Goal: Obtain resource: Download file/media

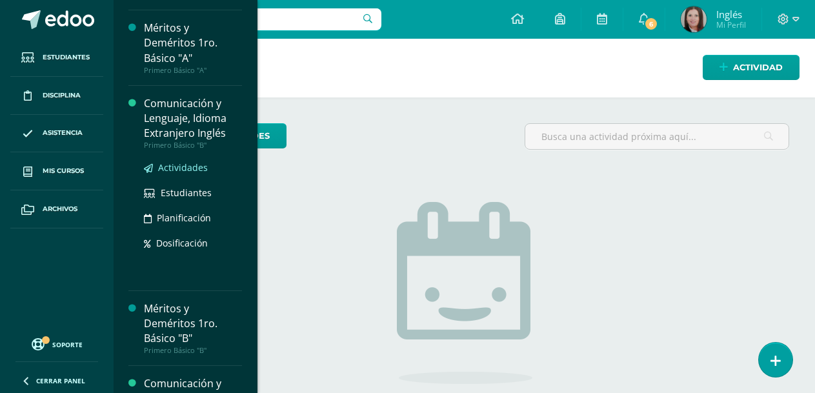
scroll to position [129, 0]
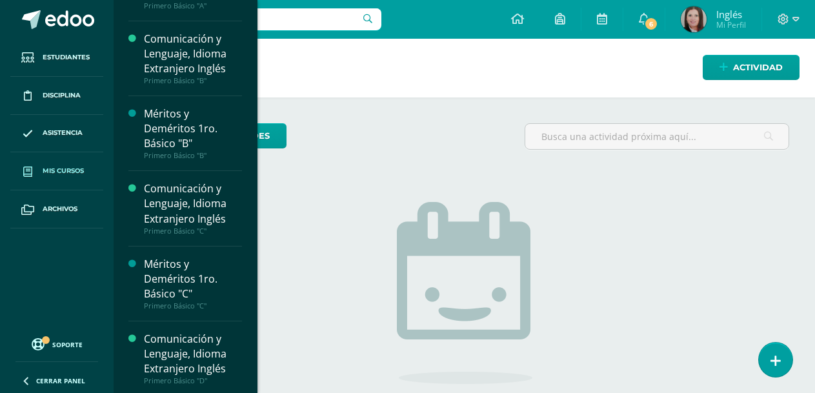
click at [68, 166] on span "Mis cursos" at bounding box center [63, 171] width 41 height 10
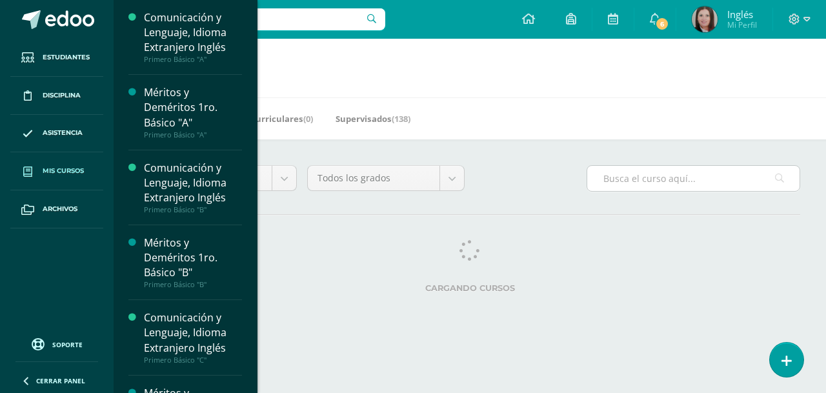
click at [621, 176] on input "text" at bounding box center [693, 178] width 212 height 25
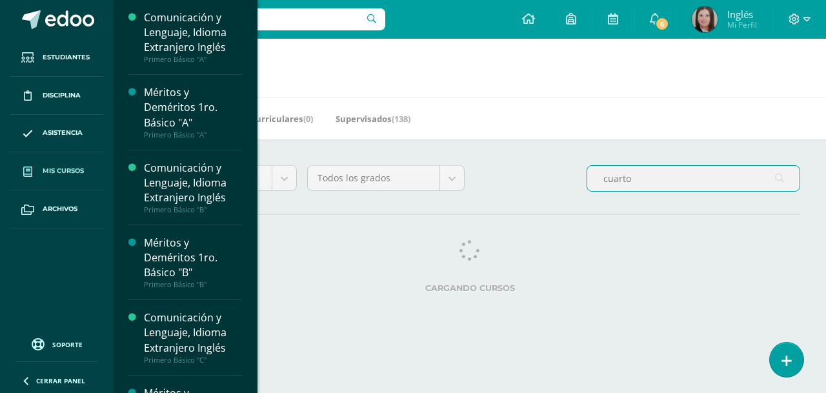
click at [582, 136] on div "Mis Cursos (44) Mis Extracurriculares (0) Supervisados (138)" at bounding box center [485, 118] width 743 height 42
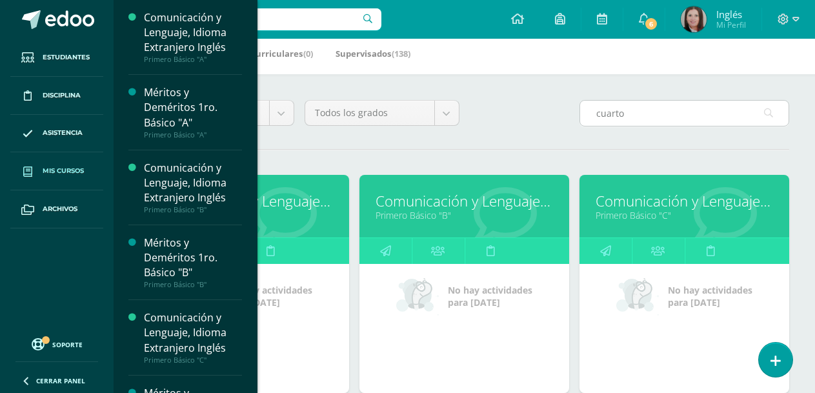
scroll to position [65, 0]
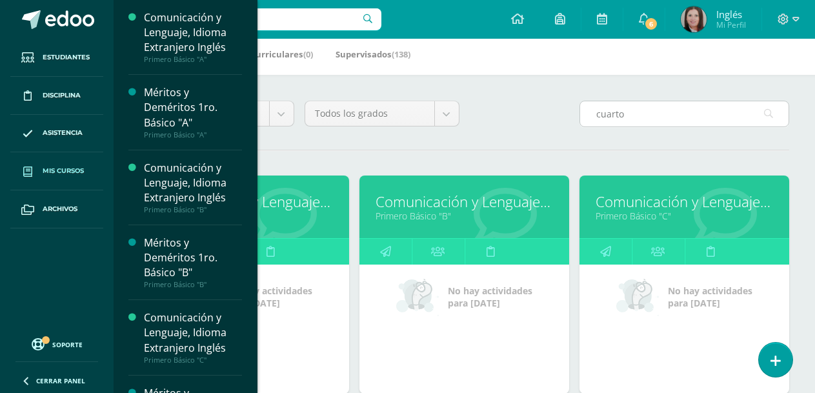
click at [671, 119] on input "cuarto" at bounding box center [684, 113] width 208 height 25
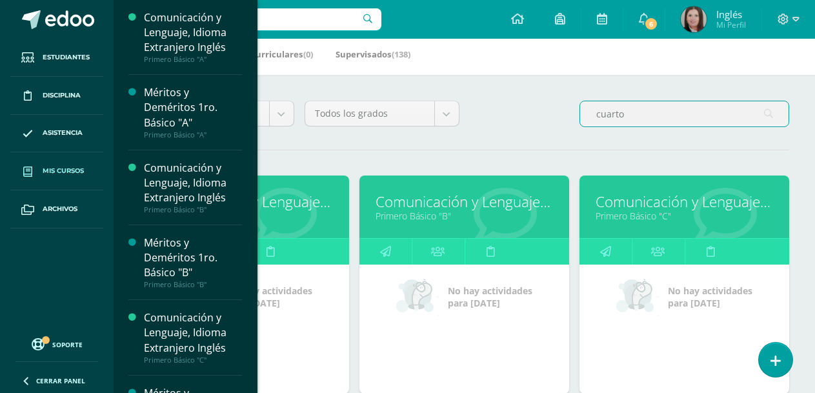
click at [757, 116] on input "cuarto" at bounding box center [684, 113] width 208 height 25
type input "c"
type input "cuarto"
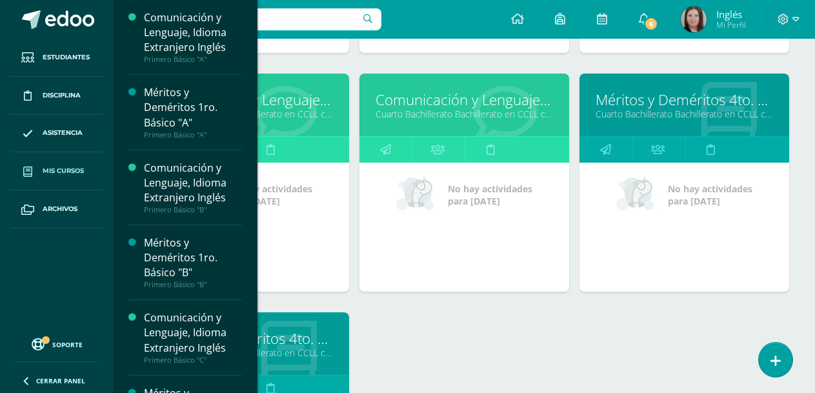
scroll to position [581, 0]
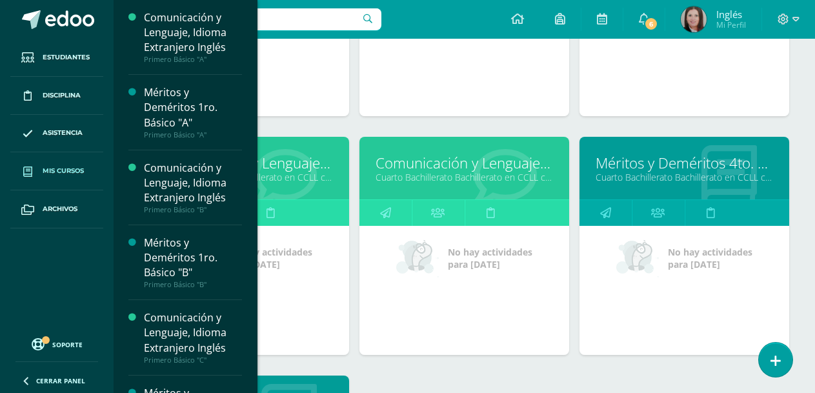
click at [292, 157] on link "Comunicación y Lenguaje L3 Inglés" at bounding box center [244, 163] width 177 height 20
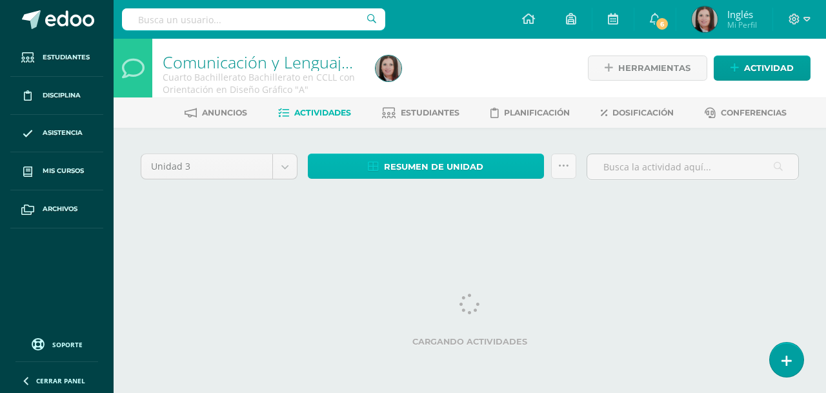
click at [486, 175] on link "Resumen de unidad" at bounding box center [426, 166] width 236 height 25
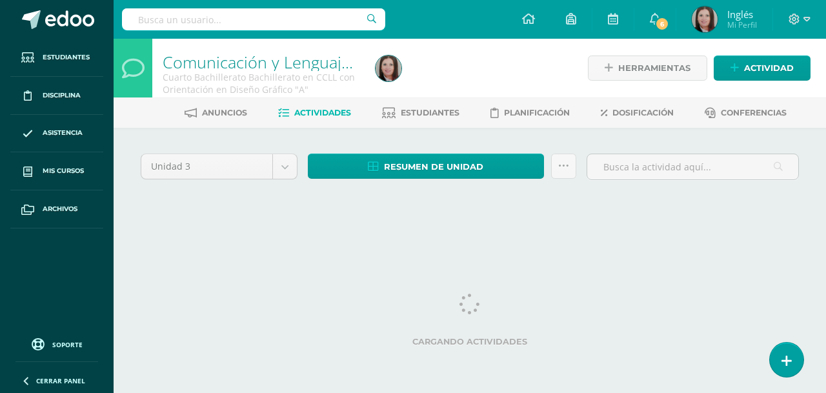
click at [476, 59] on div at bounding box center [479, 68] width 218 height 59
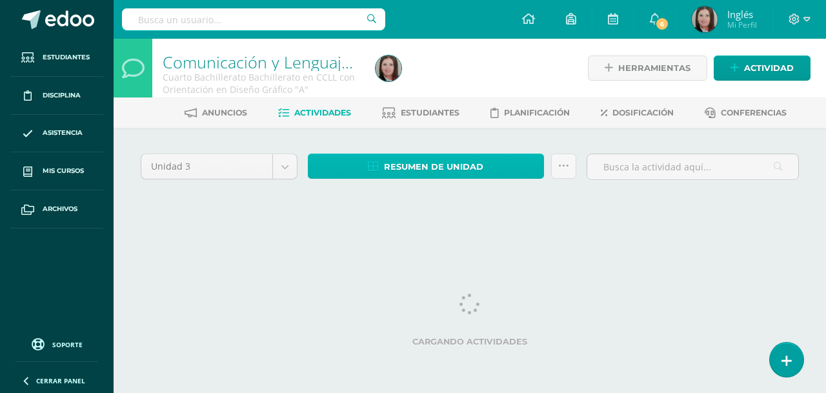
click at [384, 165] on span "Resumen de unidad" at bounding box center [433, 167] width 99 height 24
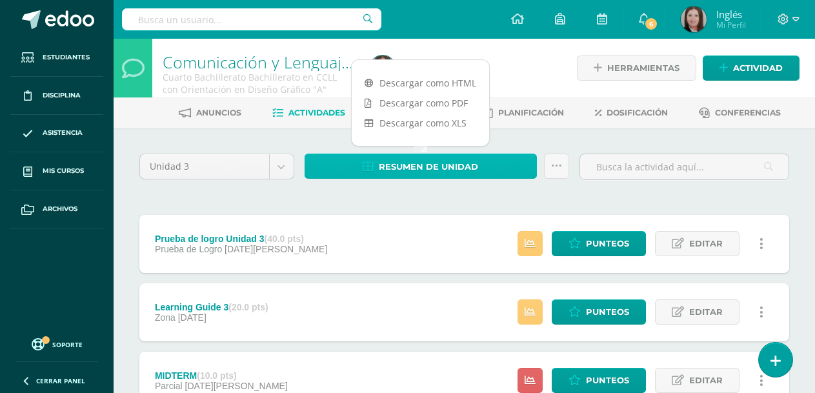
click at [381, 165] on span "Resumen de unidad" at bounding box center [428, 167] width 99 height 24
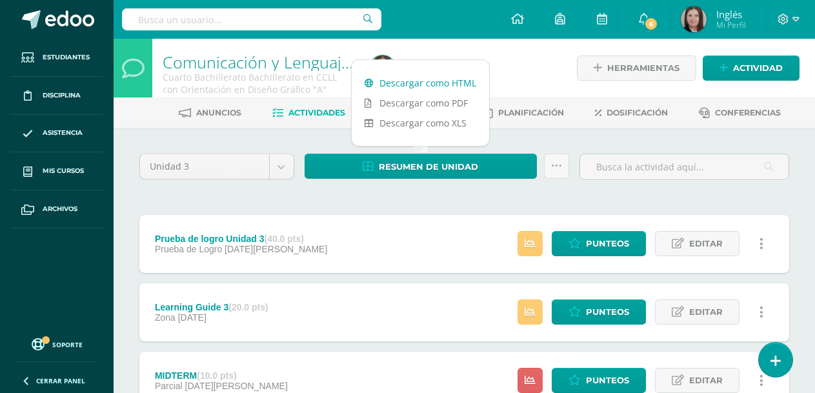
click at [410, 83] on link "Descargar como HTML" at bounding box center [420, 83] width 137 height 20
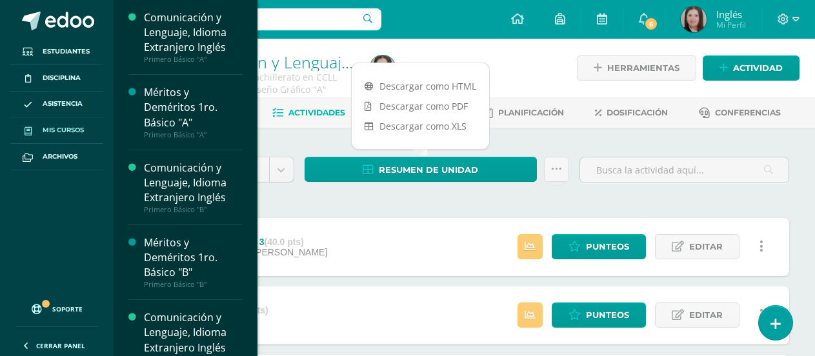
click at [84, 134] on span "Mis cursos" at bounding box center [63, 130] width 41 height 10
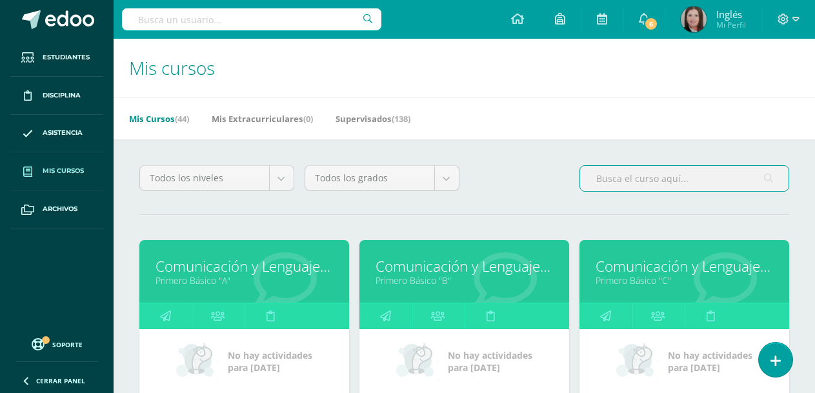
click at [642, 177] on input "text" at bounding box center [684, 178] width 208 height 25
type input "cuarto"
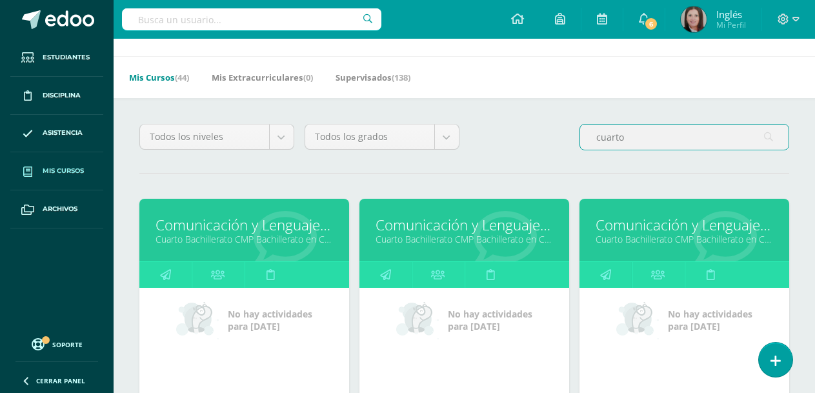
scroll to position [65, 0]
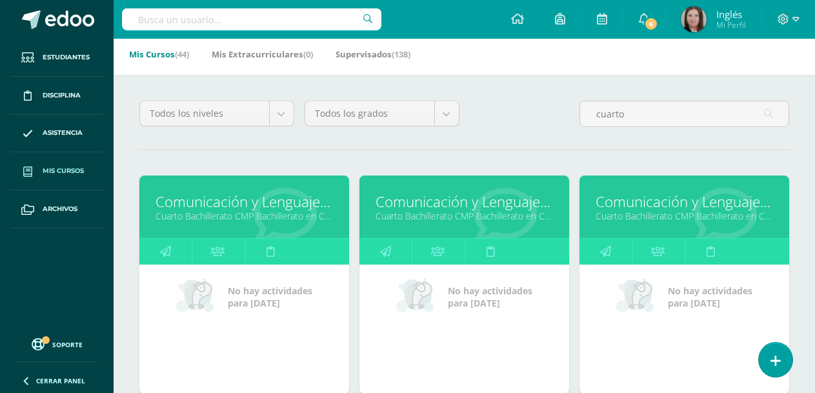
click at [425, 210] on link "Cuarto Bachillerato CMP Bachillerato en CCLL con Orientación en Computación "D"" at bounding box center [464, 216] width 177 height 12
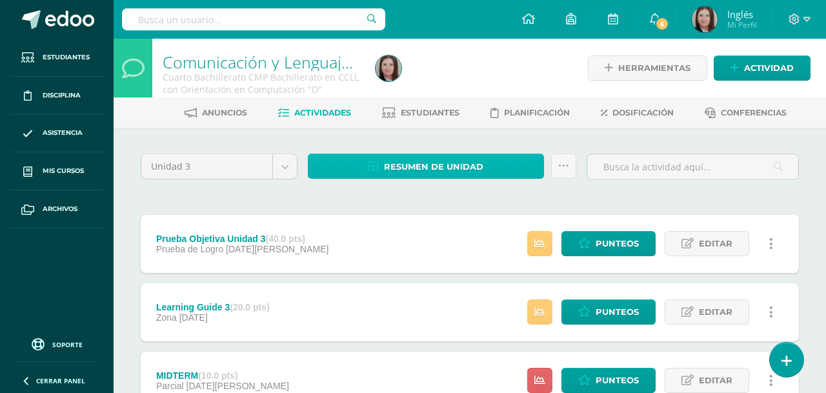
click at [409, 161] on span "Resumen de unidad" at bounding box center [433, 167] width 99 height 24
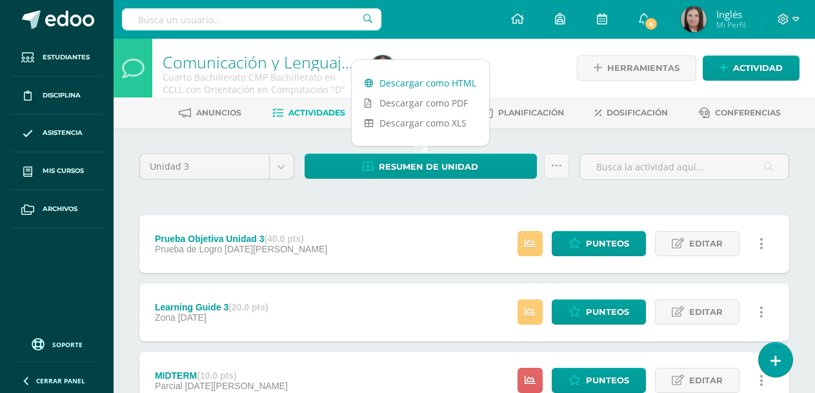
click at [413, 85] on link "Descargar como HTML" at bounding box center [420, 83] width 137 height 20
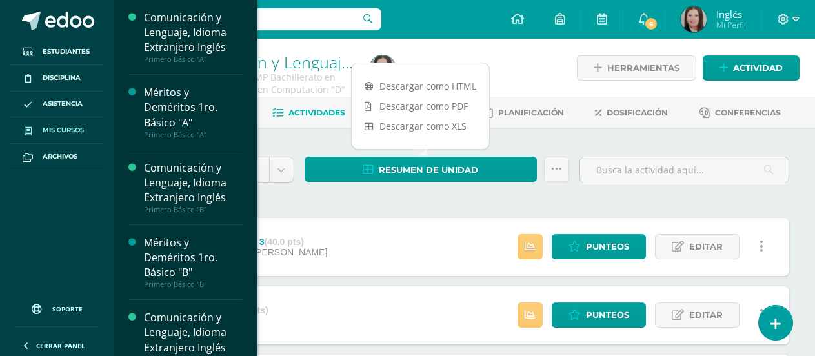
click at [55, 130] on span "Mis cursos" at bounding box center [63, 130] width 41 height 10
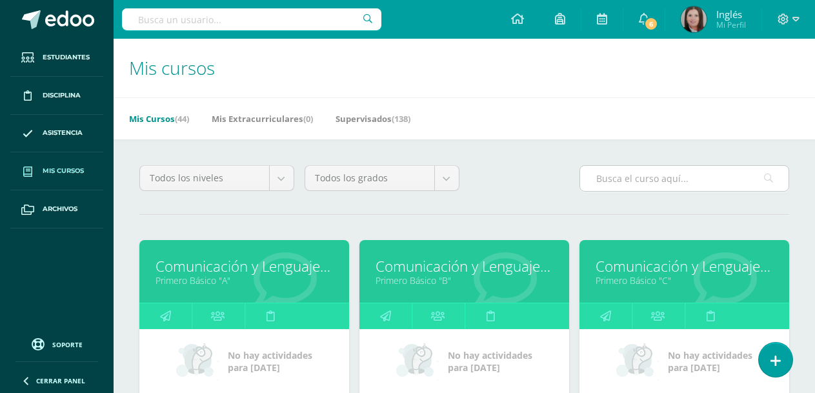
click at [643, 177] on input "text" at bounding box center [684, 178] width 208 height 25
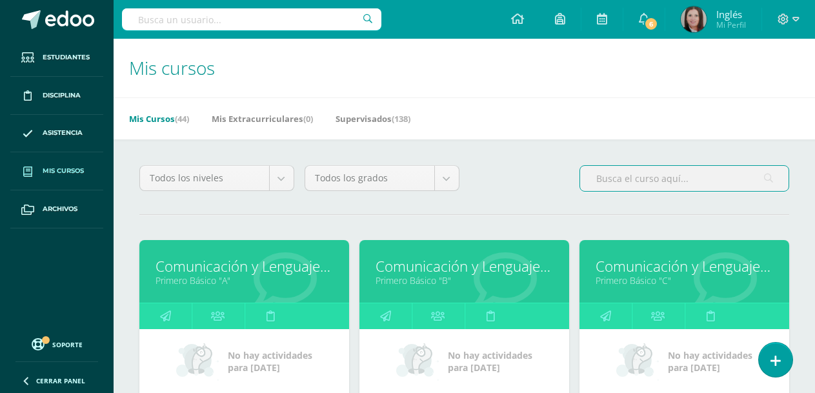
type input "cuarto"
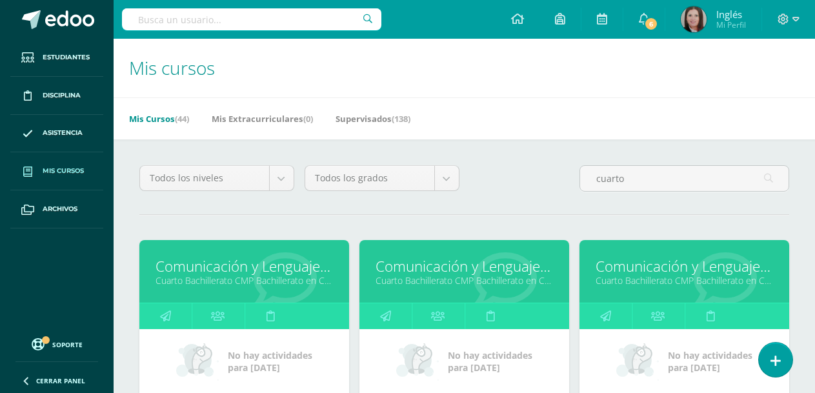
click at [632, 266] on link "Comunicación y Lenguaje L3 Inglés" at bounding box center [684, 266] width 177 height 20
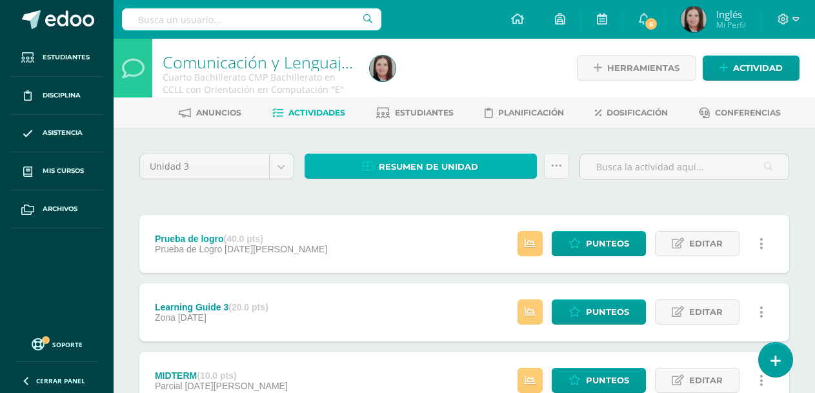
click at [441, 157] on span "Resumen de unidad" at bounding box center [428, 167] width 99 height 24
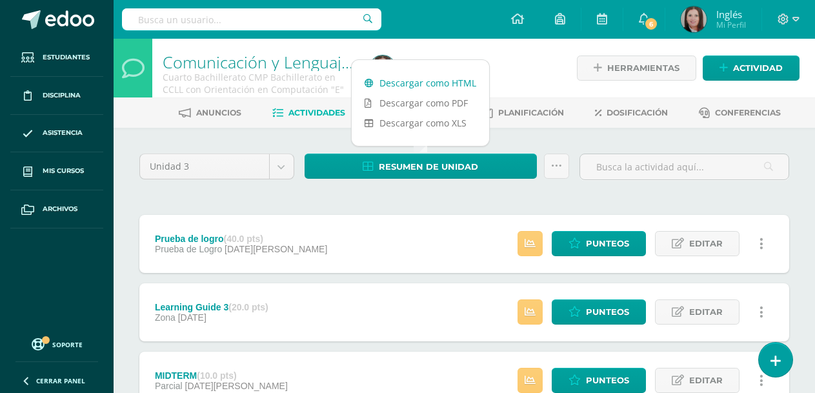
click at [432, 77] on link "Descargar como HTML" at bounding box center [420, 83] width 137 height 20
